Goal: Task Accomplishment & Management: Use online tool/utility

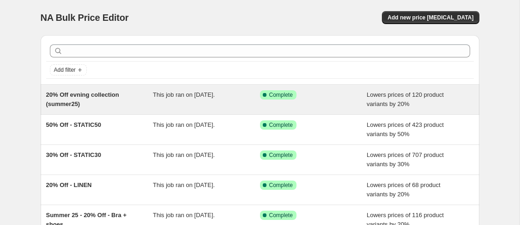
click at [152, 98] on div "20% Off evning collection (summer25)" at bounding box center [99, 99] width 107 height 18
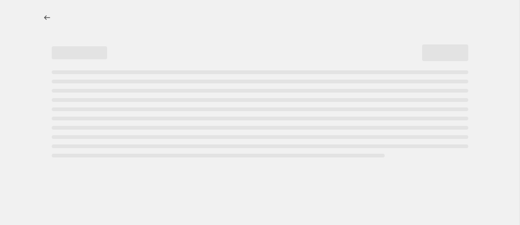
select select "percentage"
select select "collection"
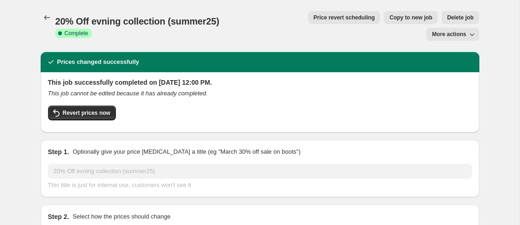
click at [384, 21] on button "Copy to new job" at bounding box center [411, 17] width 54 height 13
select select "percentage"
select select "collection"
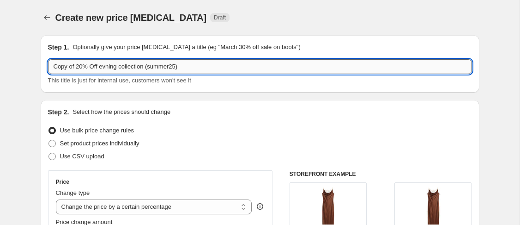
drag, startPoint x: 76, startPoint y: 67, endPoint x: 48, endPoint y: 67, distance: 28.2
click at [48, 67] on input "Copy of 20% Off evning collection (summer25)" at bounding box center [260, 66] width 424 height 15
drag, startPoint x: 78, startPoint y: 68, endPoint x: 174, endPoint y: 66, distance: 96.6
click at [174, 66] on input "20% Off evning collection (summer25)" at bounding box center [260, 66] width 424 height 15
click at [175, 66] on input "20% Off evning collection (summer25)" at bounding box center [260, 66] width 424 height 15
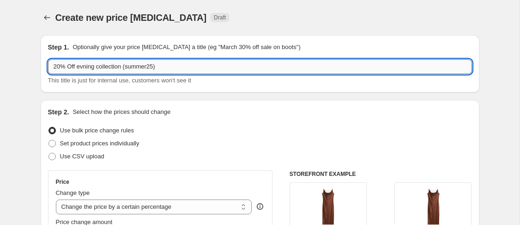
drag, startPoint x: 184, startPoint y: 66, endPoint x: 77, endPoint y: 71, distance: 106.9
click at [77, 71] on input "20% Off evning collection (summer25)" at bounding box center [260, 66] width 424 height 15
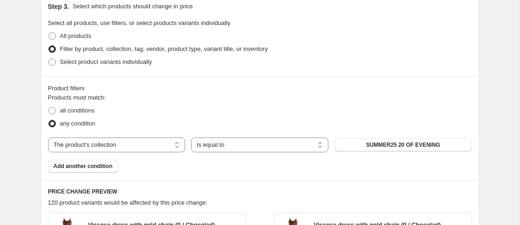
scroll to position [518, 0]
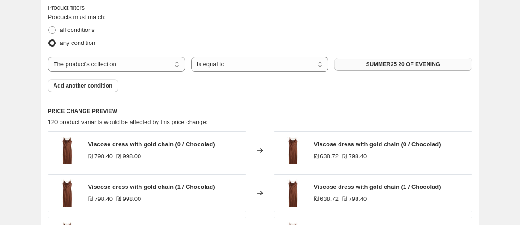
type input "20% Off Winter 26"
click at [369, 67] on span "SUMMER25 20 OF EVENING" at bounding box center [403, 64] width 74 height 7
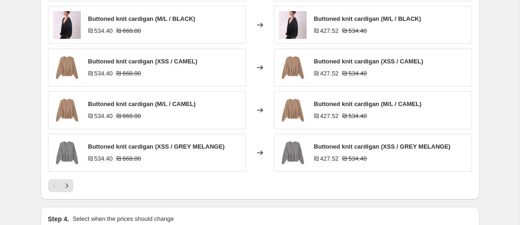
scroll to position [803, 0]
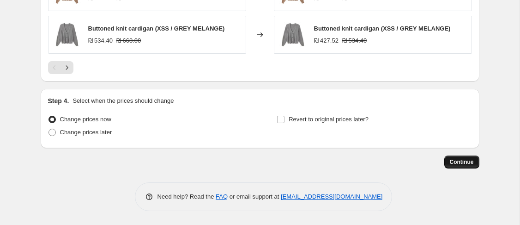
click at [466, 162] on span "Continue" at bounding box center [462, 161] width 24 height 7
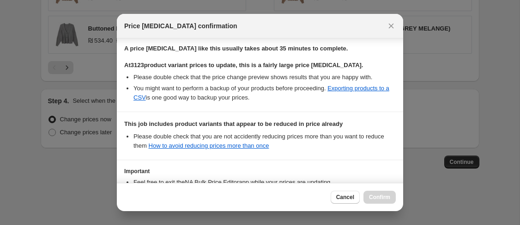
scroll to position [215, 0]
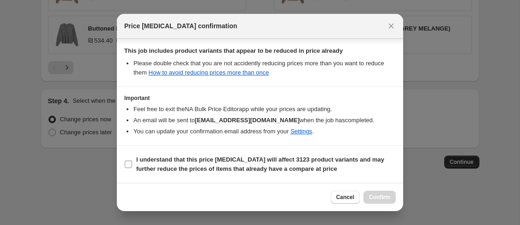
click at [129, 168] on label "I understand that this price change job will affect 3123 product variants and m…" at bounding box center [260, 164] width 272 height 22
click at [129, 168] on input "I understand that this price change job will affect 3123 product variants and m…" at bounding box center [128, 163] width 7 height 7
checkbox input "true"
click at [392, 198] on button "Confirm" at bounding box center [380, 196] width 32 height 13
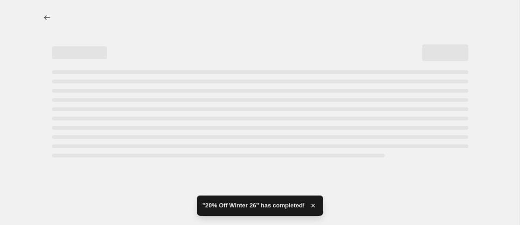
select select "percentage"
select select "collection"
